Goal: Task Accomplishment & Management: Use online tool/utility

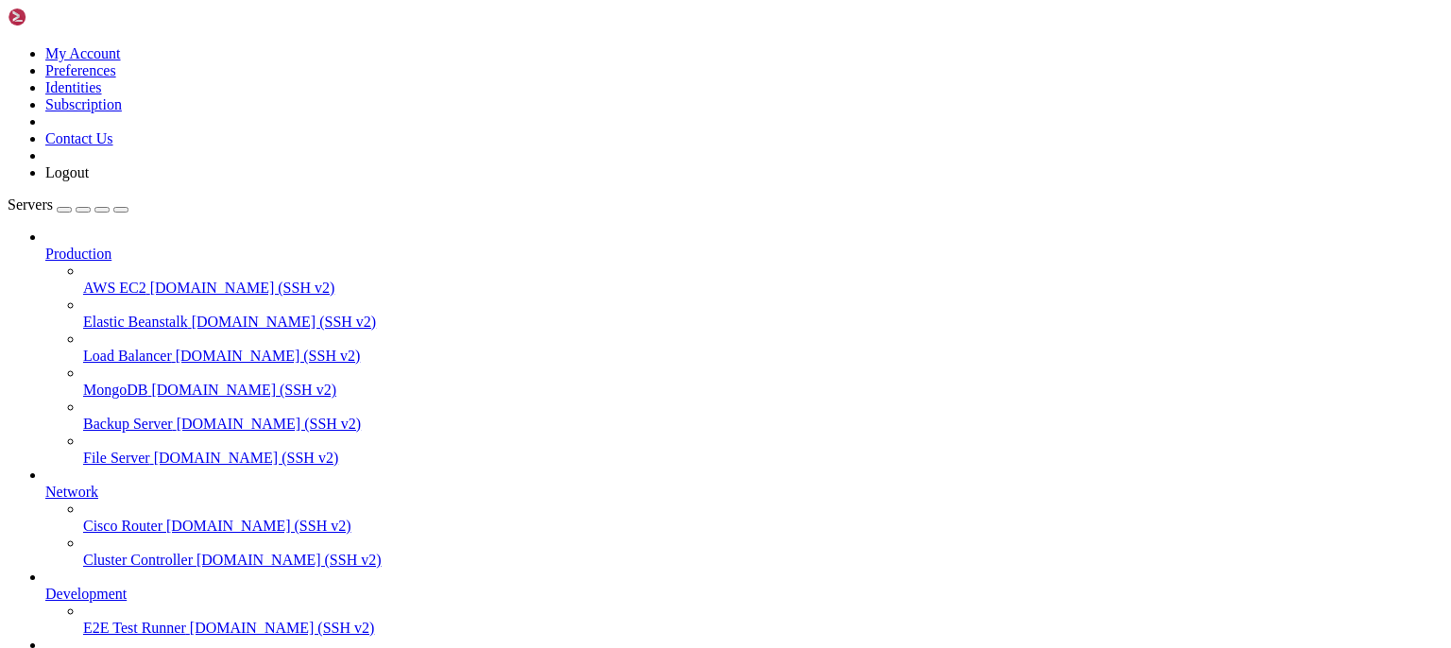
scroll to position [121764, 0]
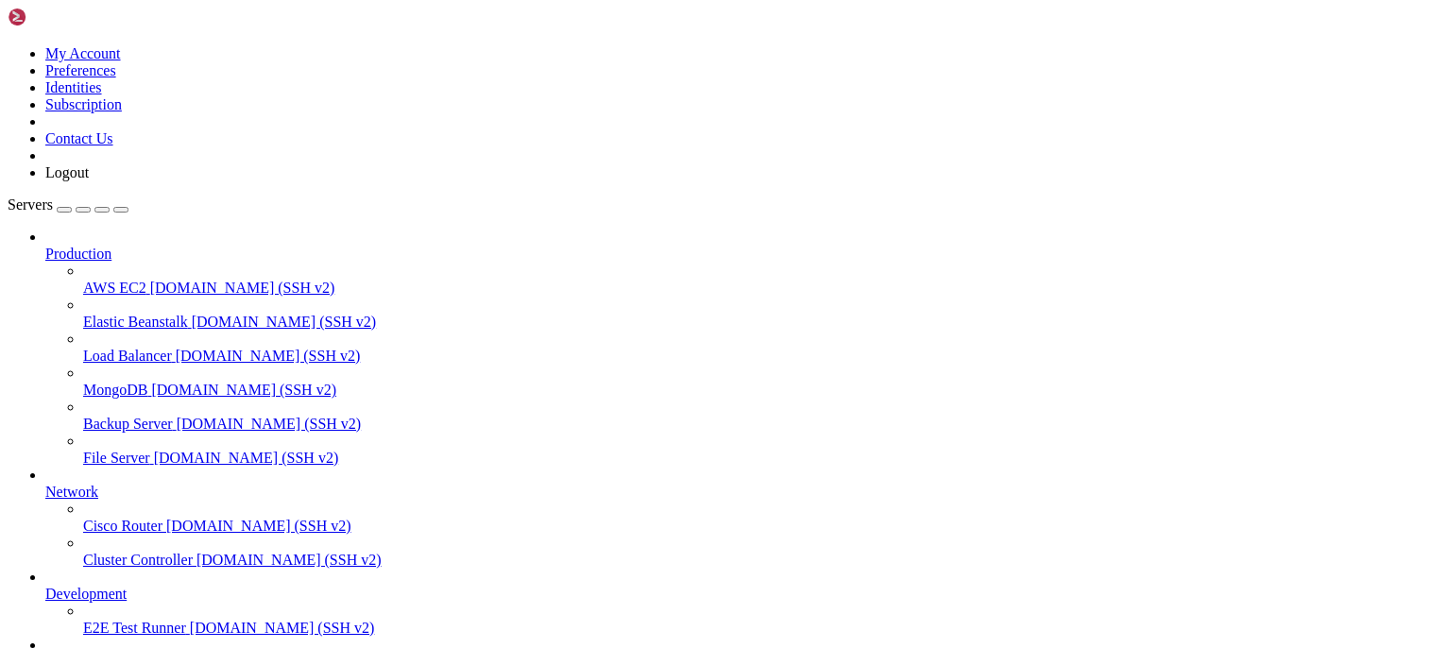
scroll to position [0, 0]
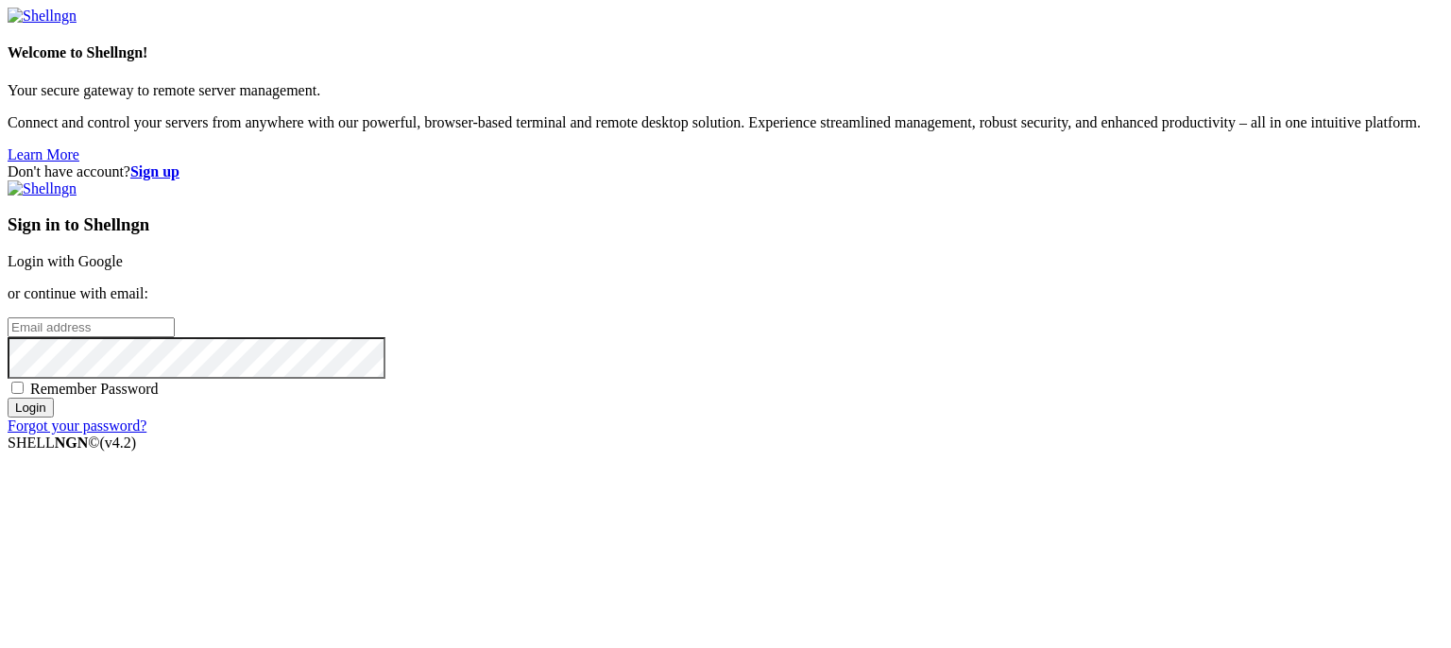
click at [123, 253] on link "Login with Google" at bounding box center [65, 261] width 115 height 16
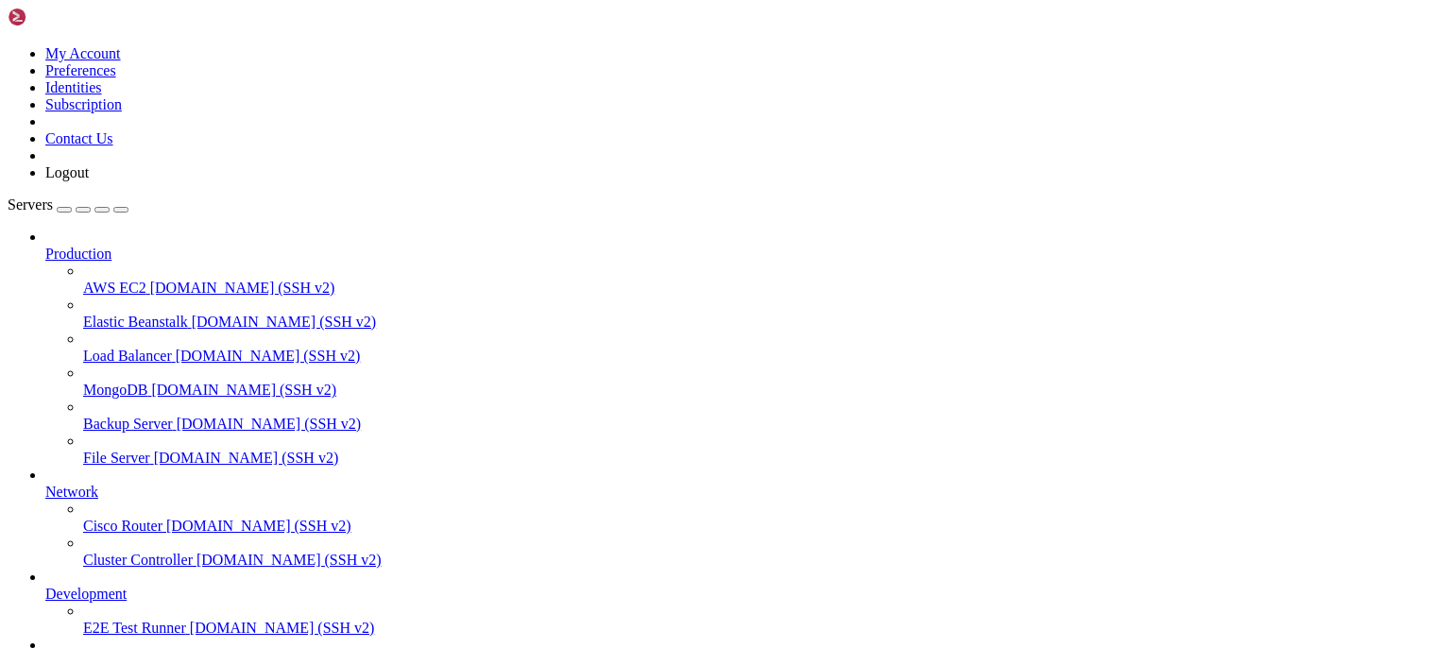
scroll to position [4064, 0]
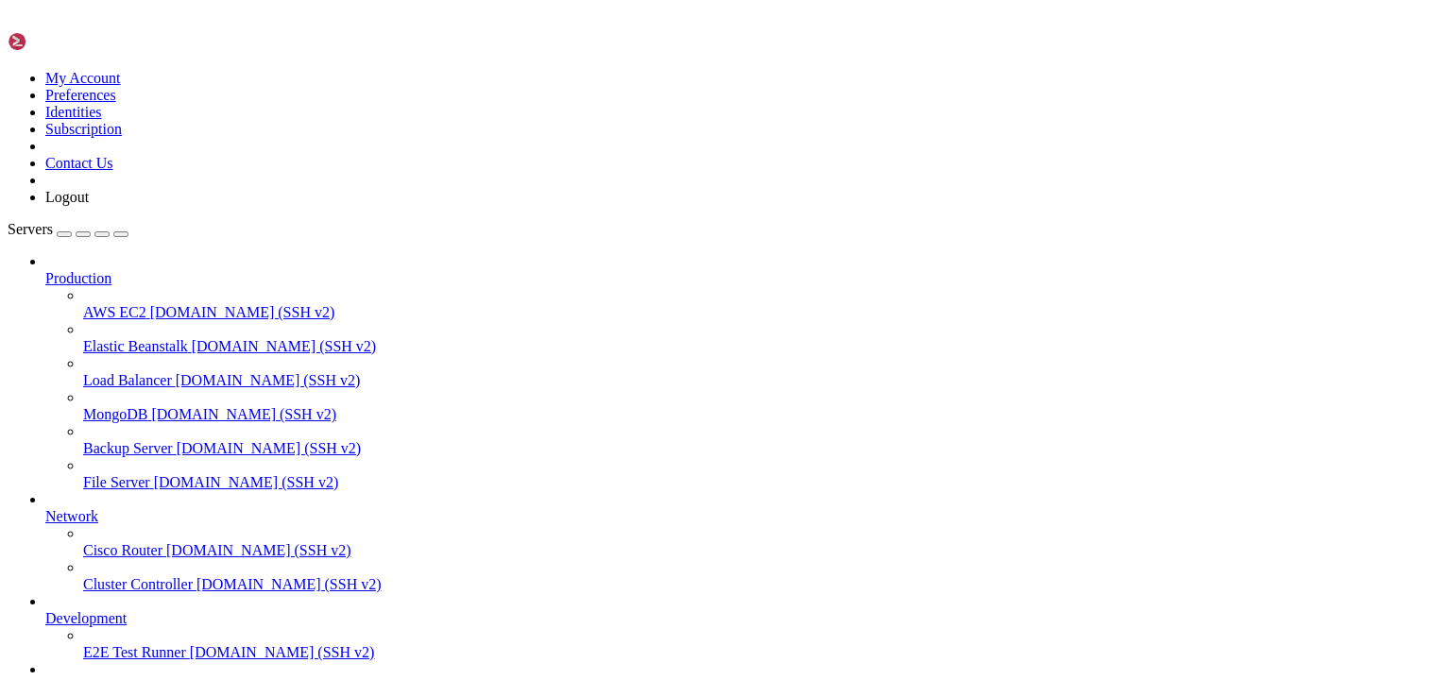
scroll to position [0, 0]
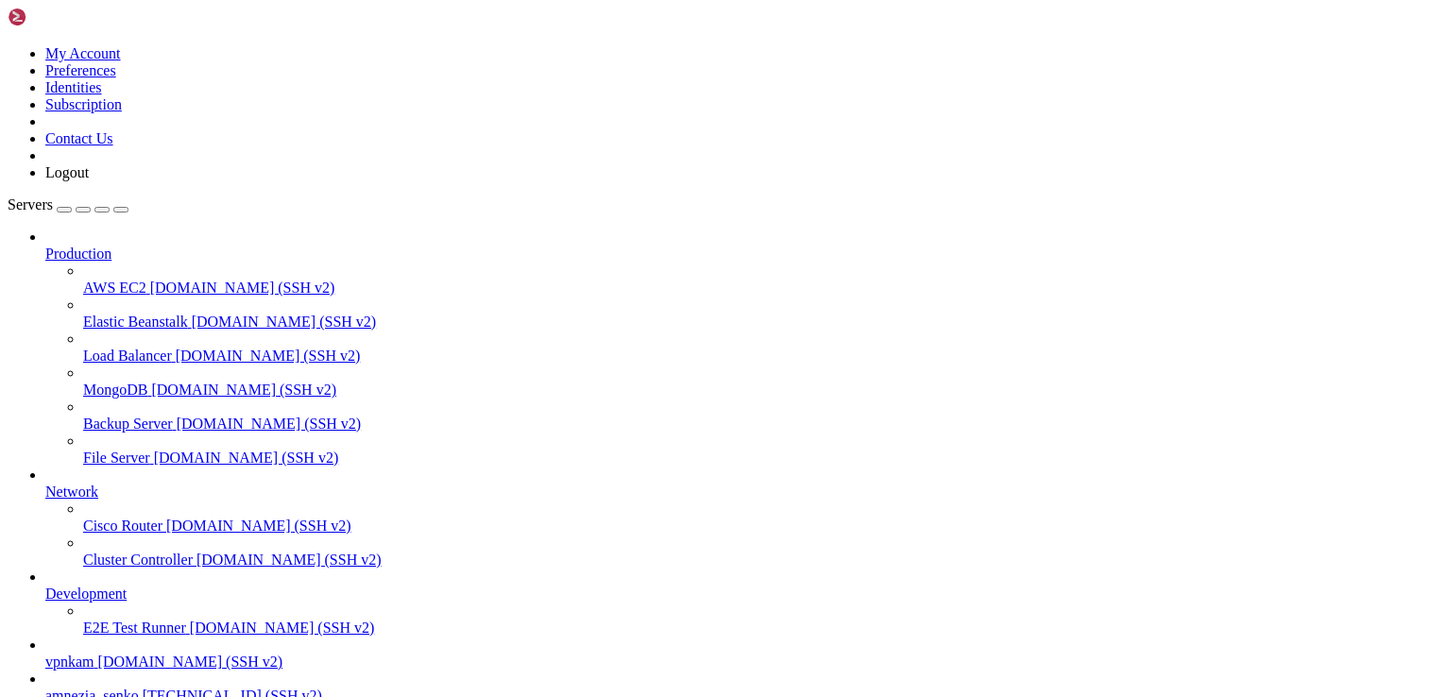
scroll to position [165, 0]
click at [143, 687] on span "[TECHNICAL_ID] (SSH v2)" at bounding box center [232, 695] width 179 height 16
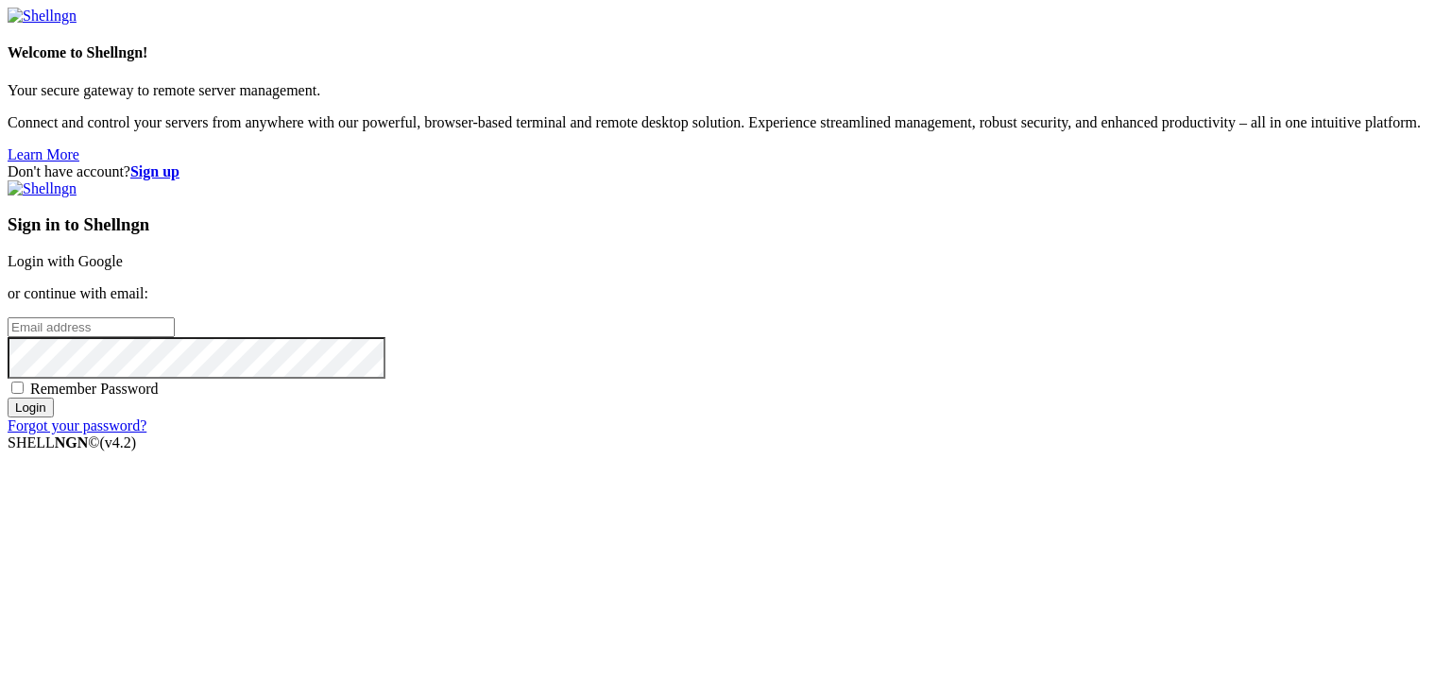
click at [123, 253] on link "Login with Google" at bounding box center [65, 261] width 115 height 16
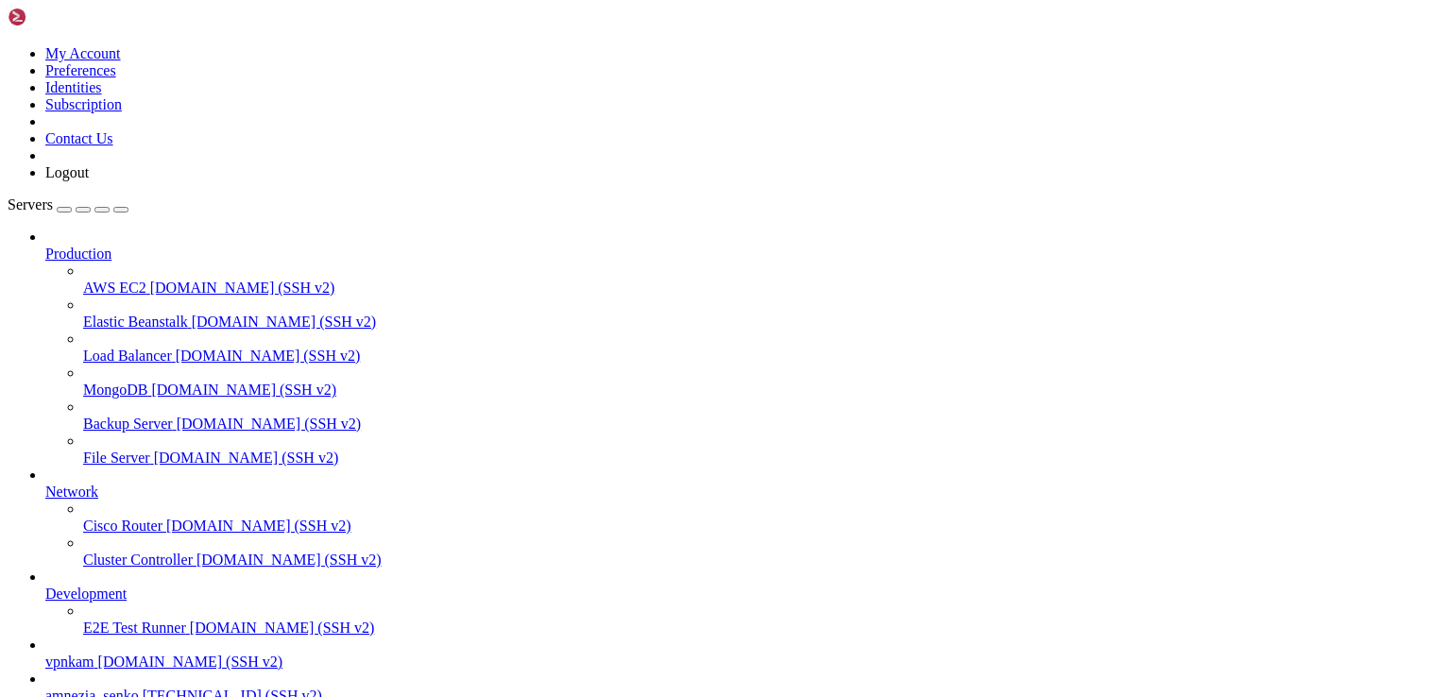
scroll to position [165, 0]
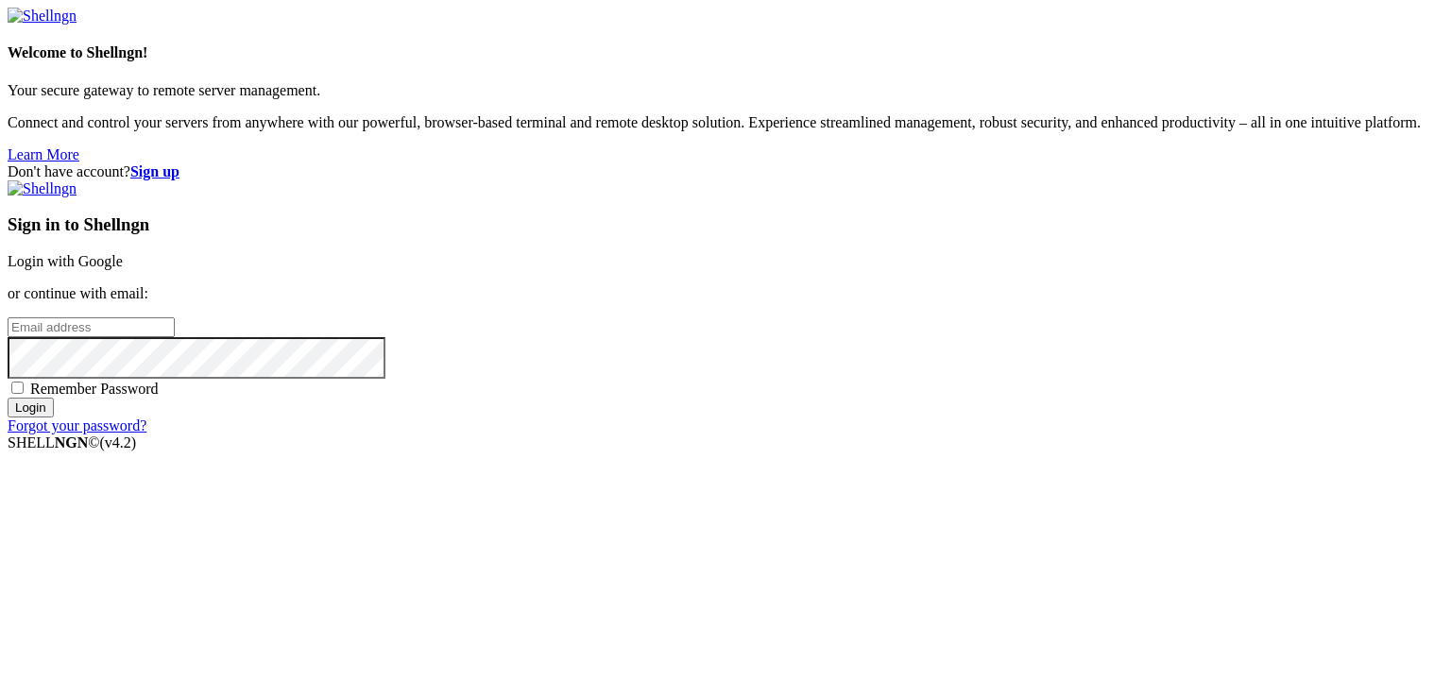
click at [1186, 245] on div "Don't have account? Sign up Sign in to Shellngn Login with Google or continue w…" at bounding box center [725, 298] width 1435 height 271
click at [123, 253] on link "Login with Google" at bounding box center [65, 261] width 115 height 16
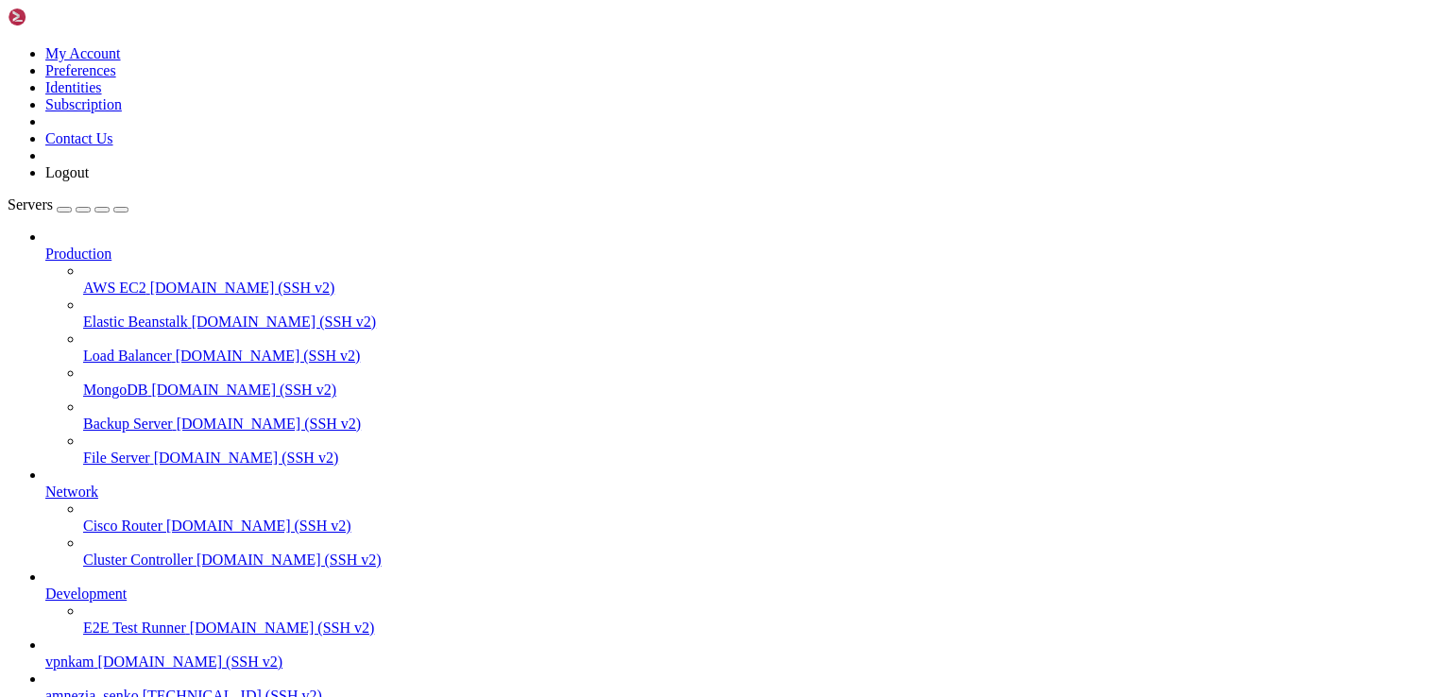
scroll to position [5170, 0]
drag, startPoint x: 215, startPoint y: 1677, endPoint x: 4, endPoint y: 1108, distance: 607.5
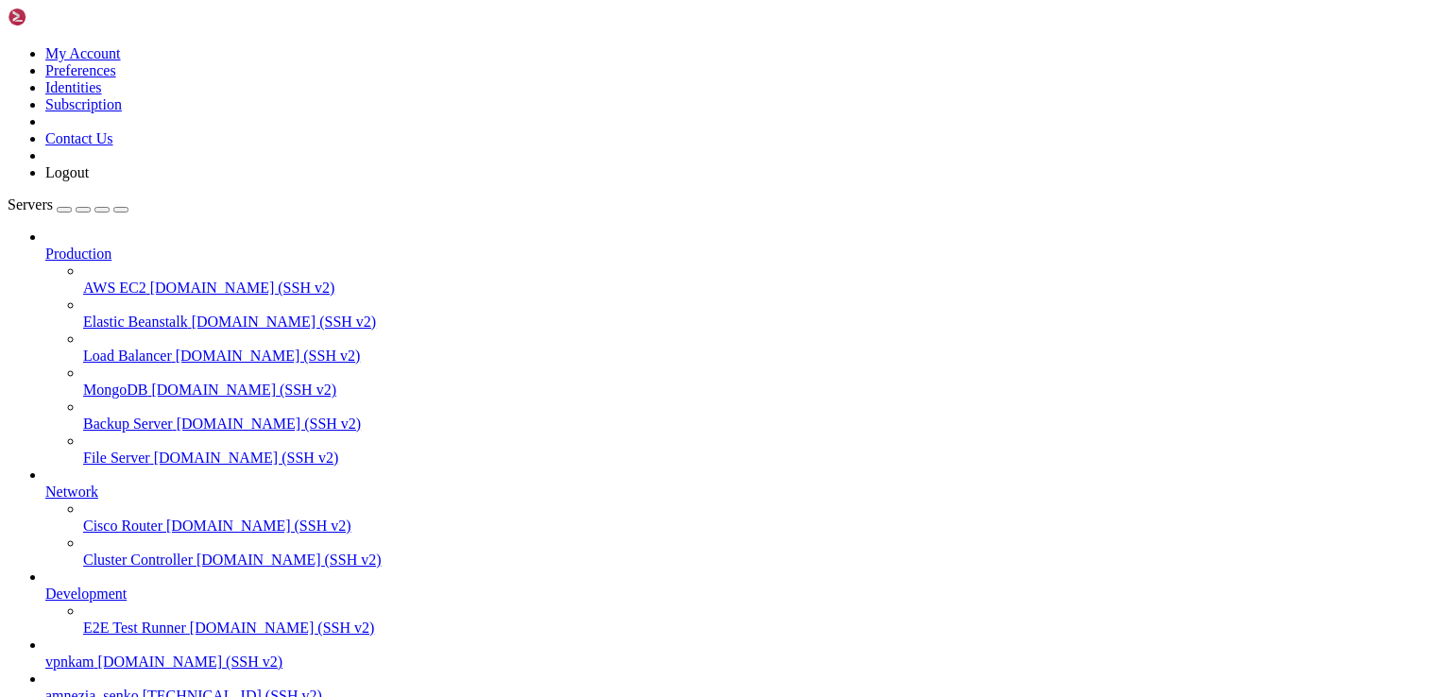
scroll to position [12239, 0]
drag, startPoint x: 14, startPoint y: 1148, endPoint x: 196, endPoint y: 1236, distance: 202.3
drag, startPoint x: 14, startPoint y: 1148, endPoint x: 63, endPoint y: 1165, distance: 52.0
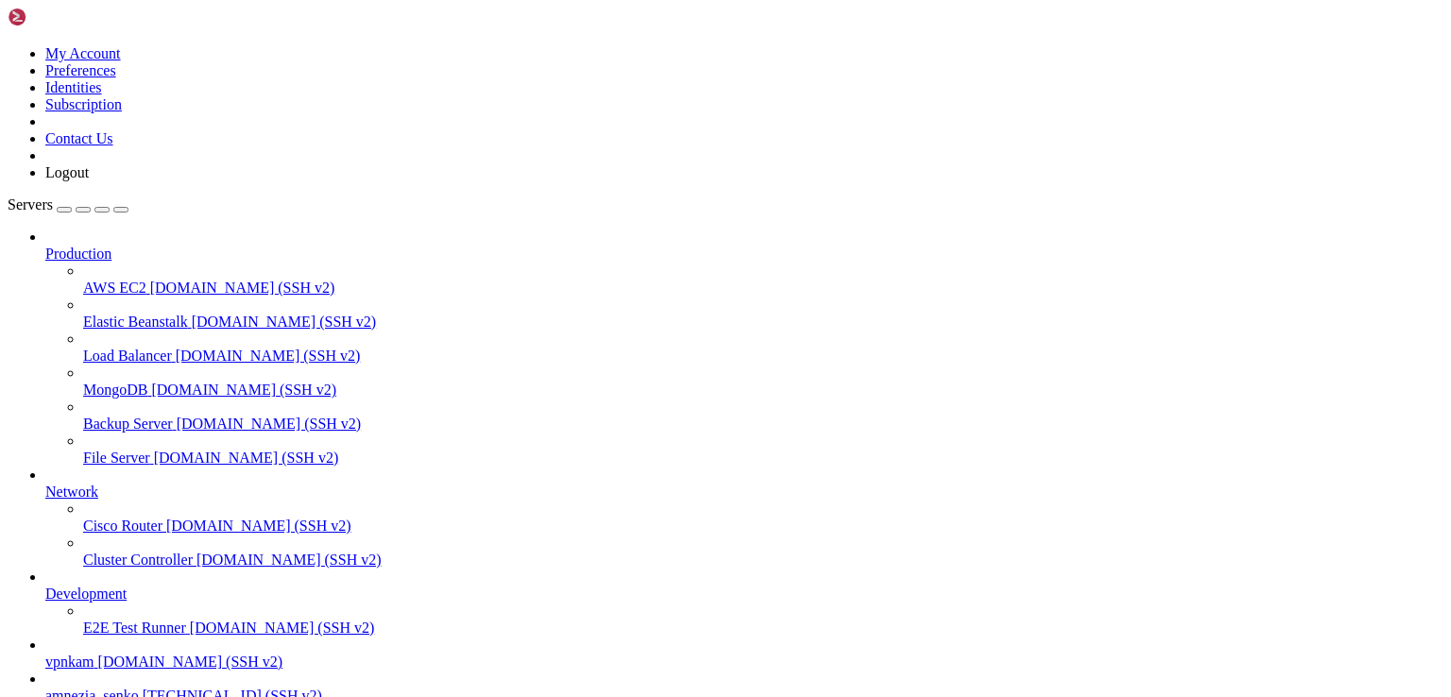
drag, startPoint x: 17, startPoint y: 1148, endPoint x: 196, endPoint y: 1668, distance: 549.5
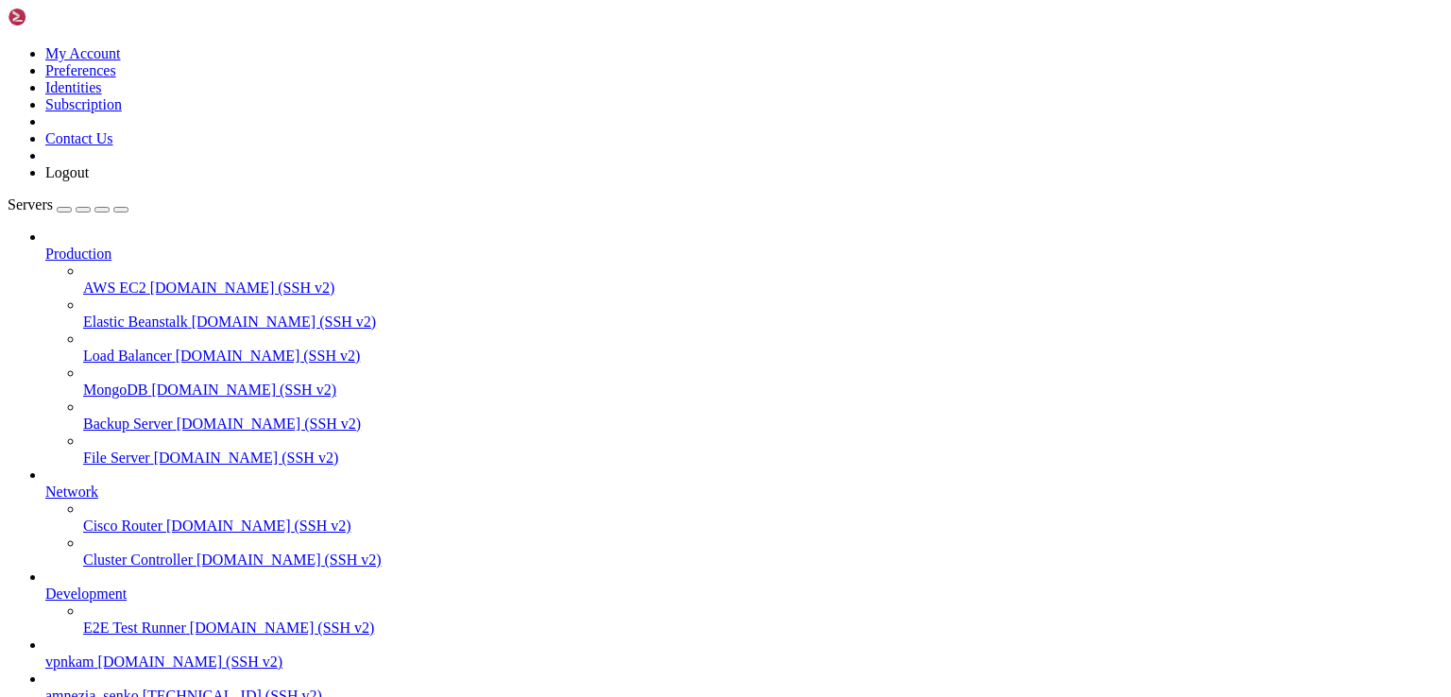
copy div "[Interface] [Peer] PublicKey = bAKKb4lO1e5bwDXZjZaTeV6AthNbn8ZOTqJKylzDjxk= Pre…"
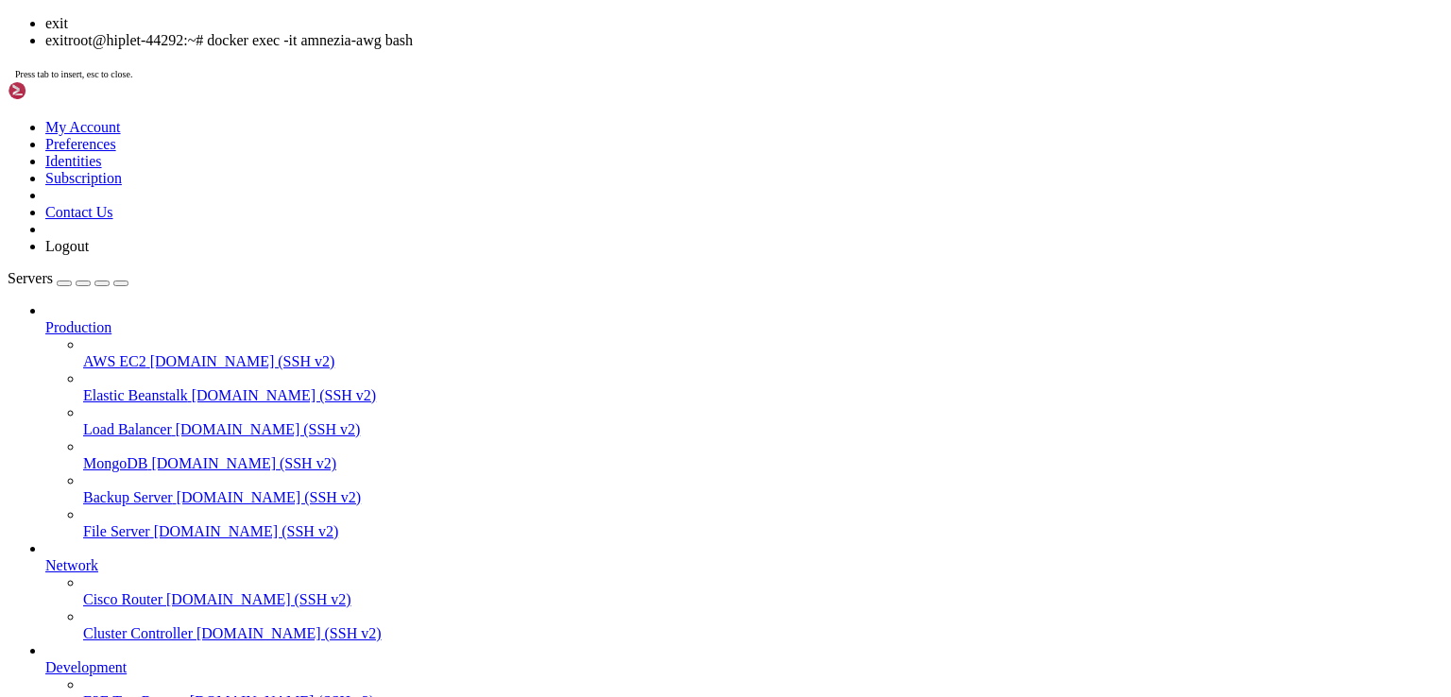
scroll to position [18075, 0]
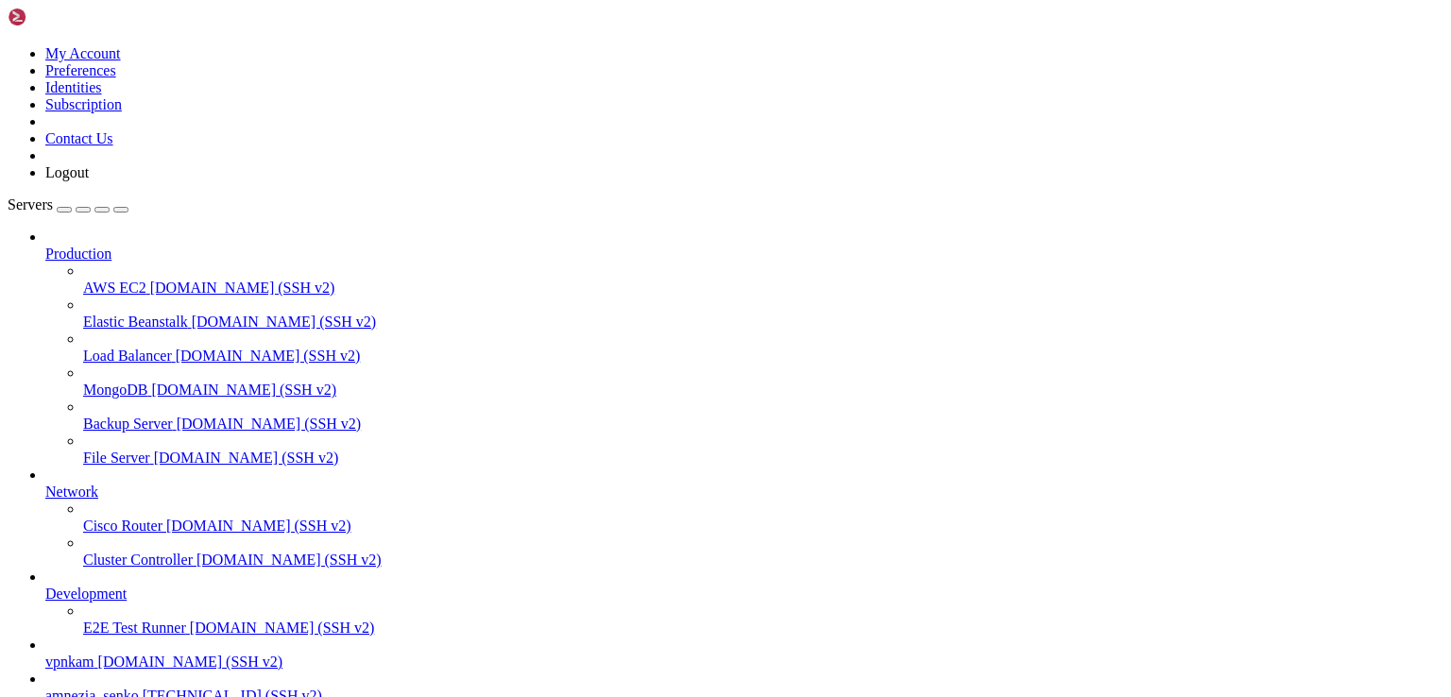
click at [143, 687] on span "[TECHNICAL_ID] (SSH v2)" at bounding box center [232, 695] width 179 height 16
